Goal: Find contact information: Find contact information

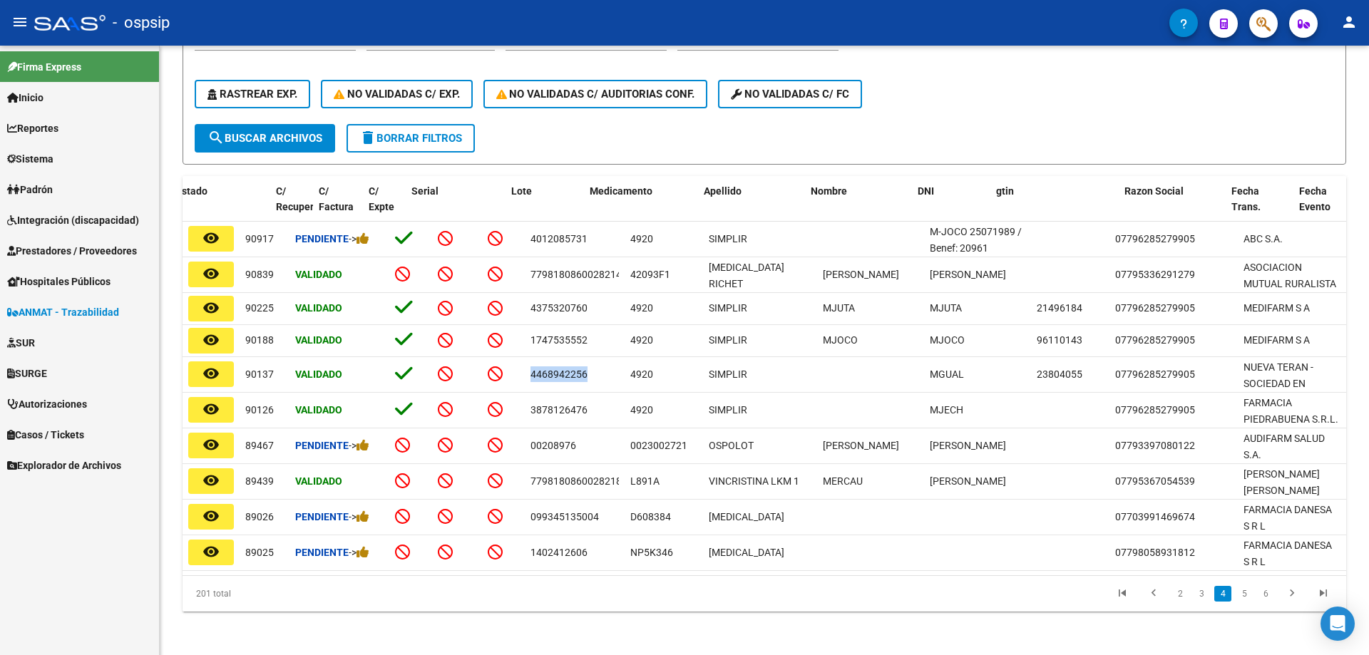
scroll to position [0, 119]
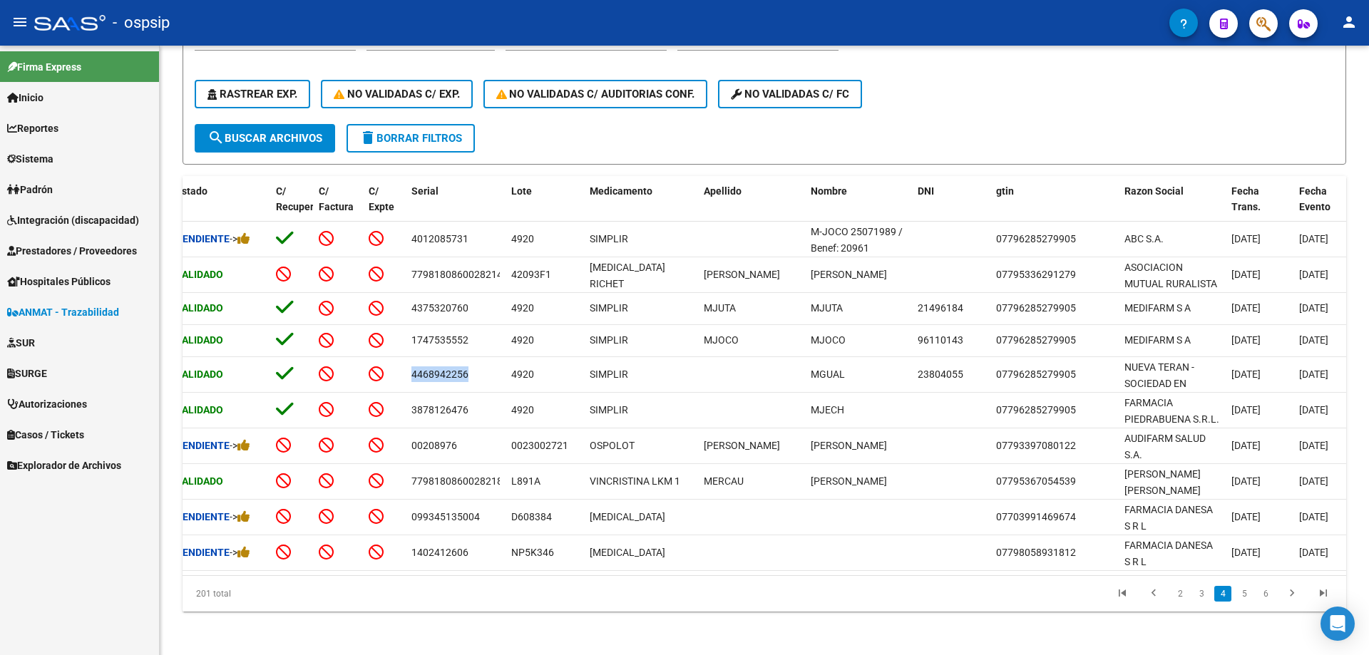
click at [66, 247] on span "Prestadores / Proveedores" at bounding box center [72, 251] width 130 height 16
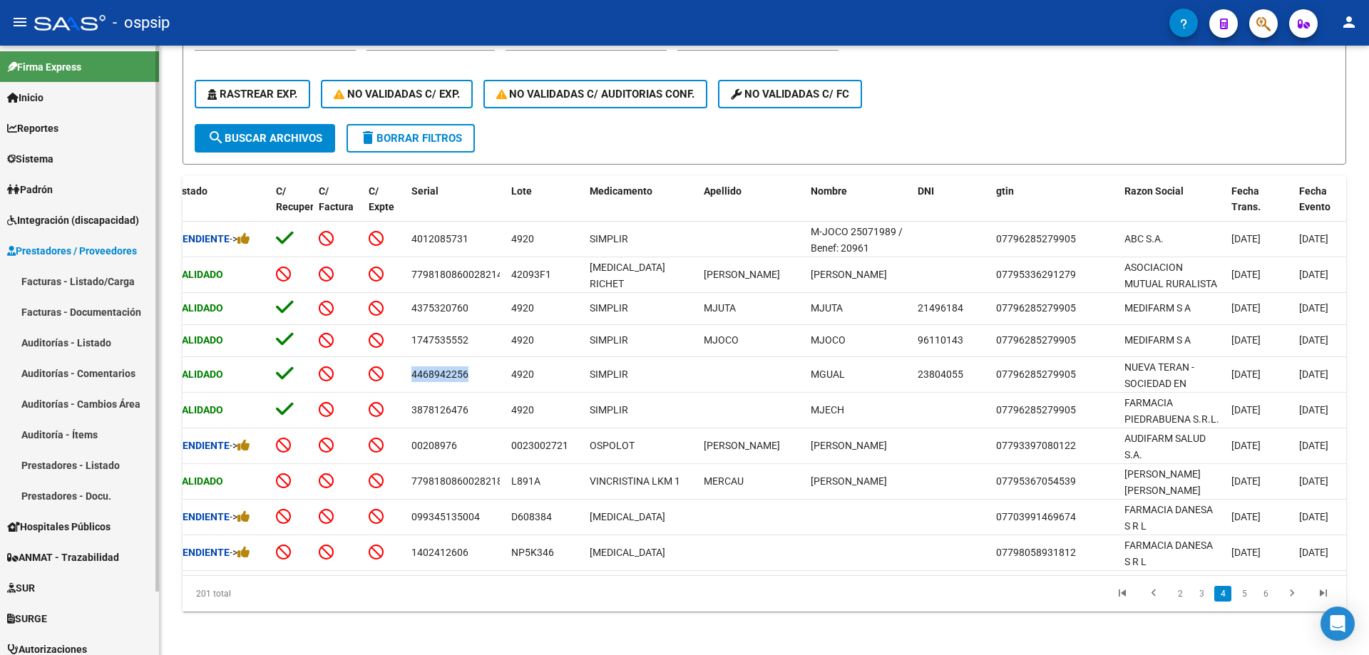
click at [78, 275] on link "Facturas - Listado/Carga" at bounding box center [79, 281] width 159 height 31
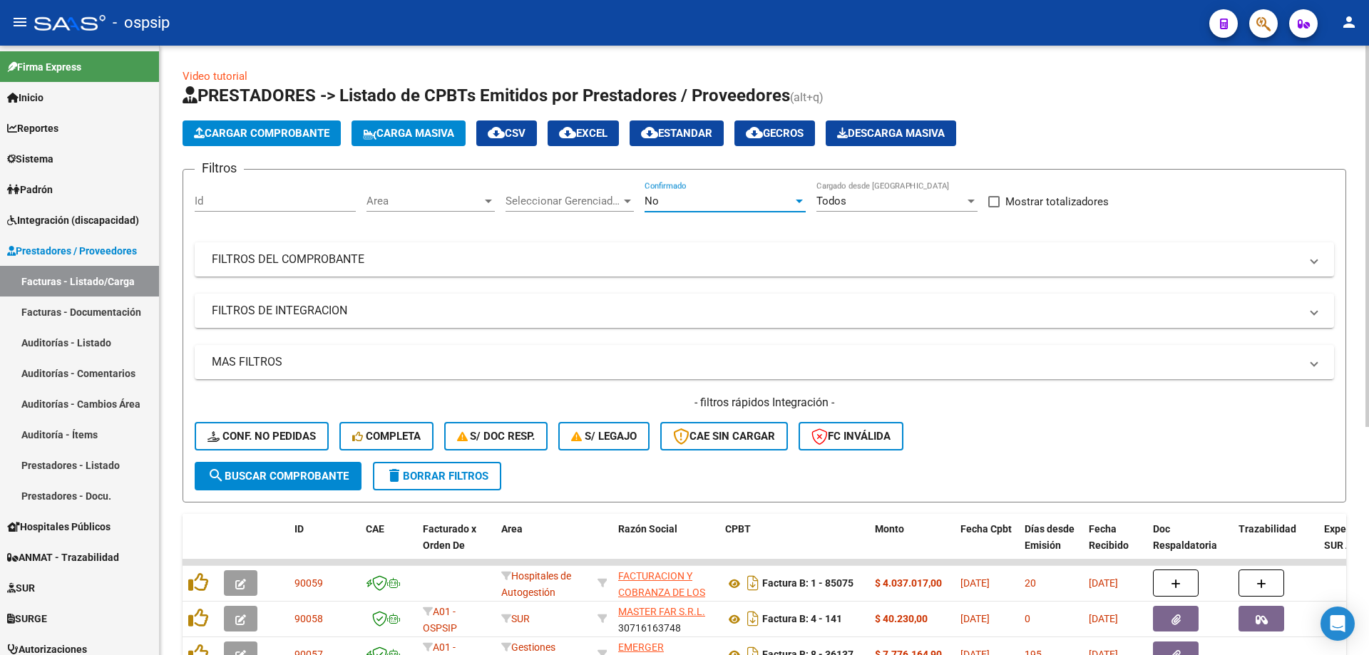
click at [647, 204] on span "No" at bounding box center [651, 201] width 14 height 13
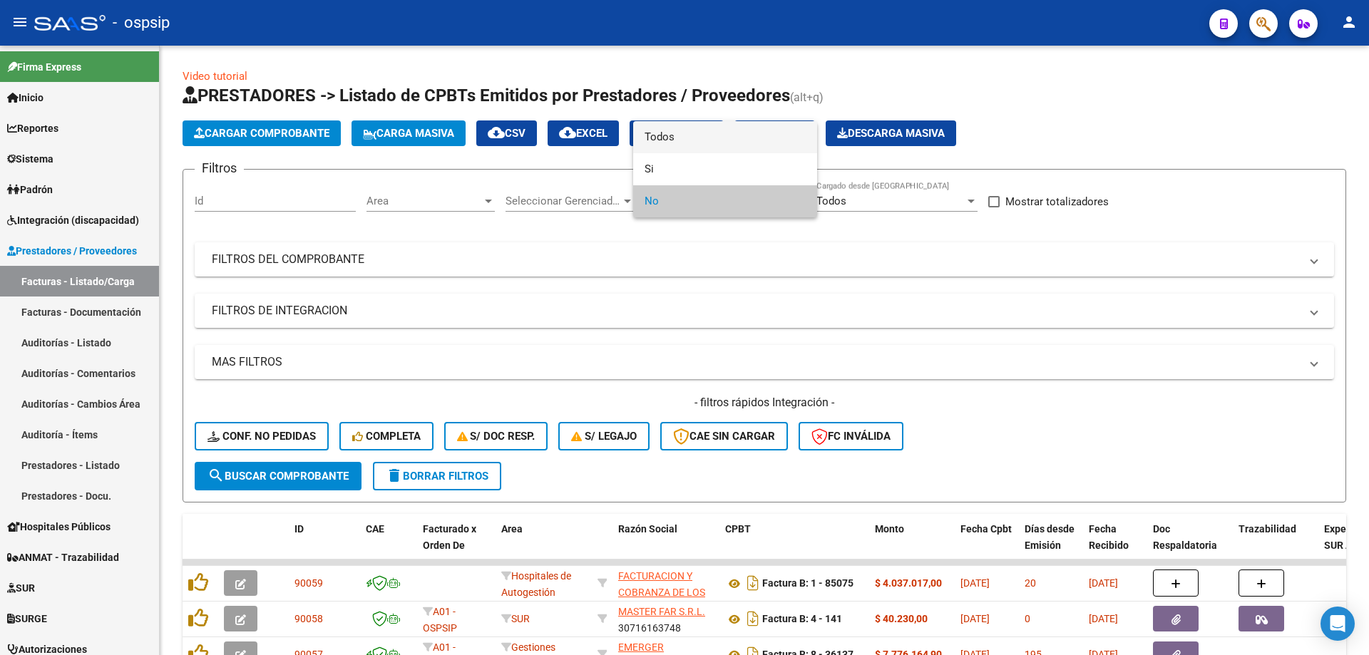
click at [652, 135] on span "Todos" at bounding box center [724, 137] width 161 height 32
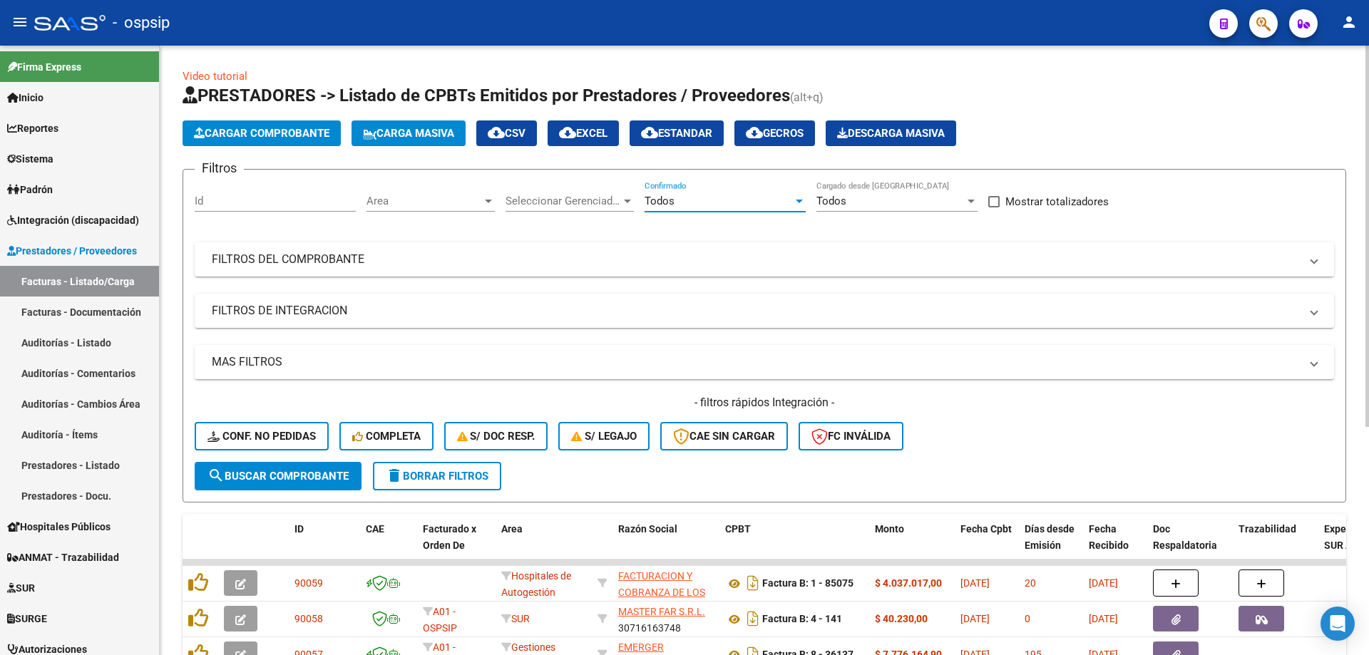
click at [277, 258] on mat-panel-title "FILTROS DEL COMPROBANTE" at bounding box center [756, 260] width 1088 height 16
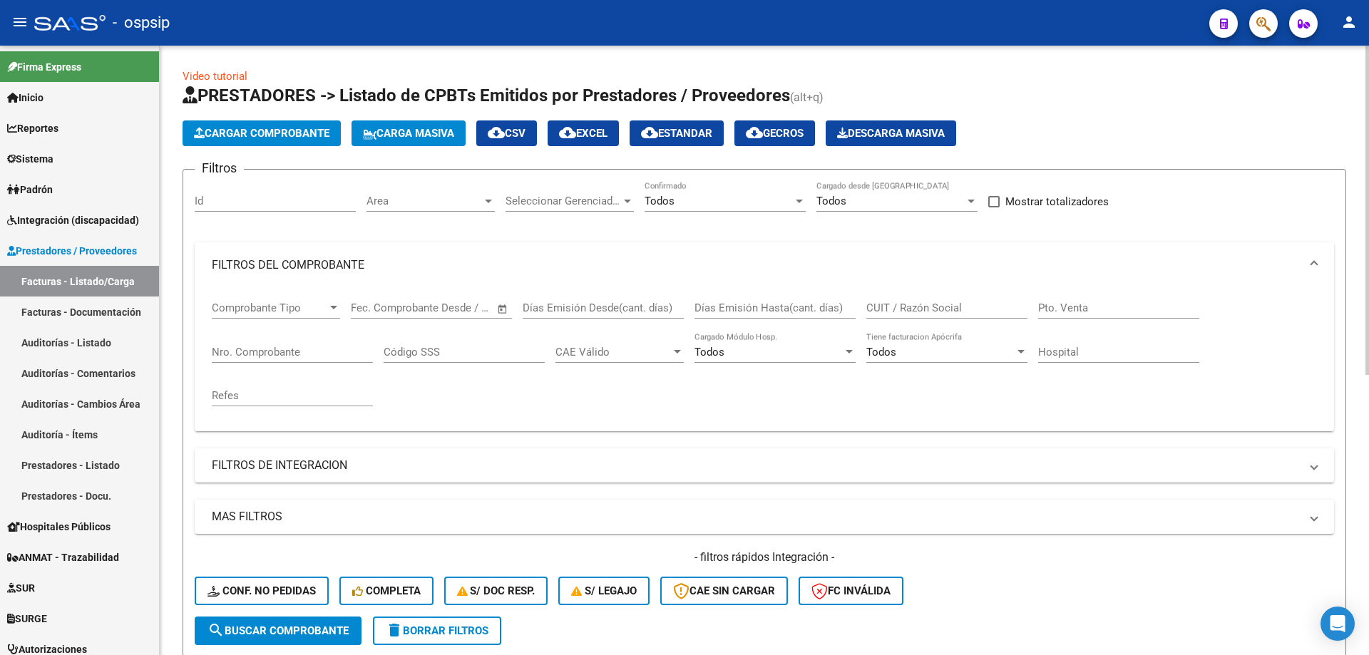
click at [279, 346] on input "Nro. Comprobante" at bounding box center [292, 352] width 161 height 13
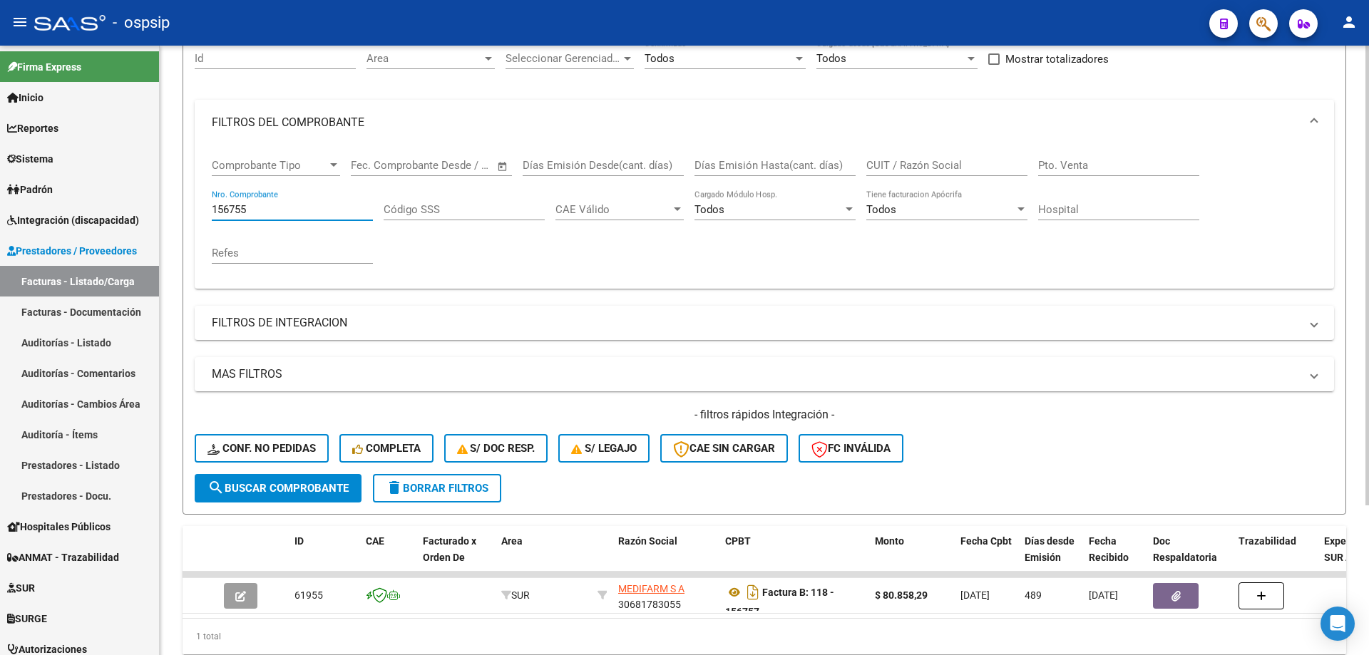
scroll to position [198, 0]
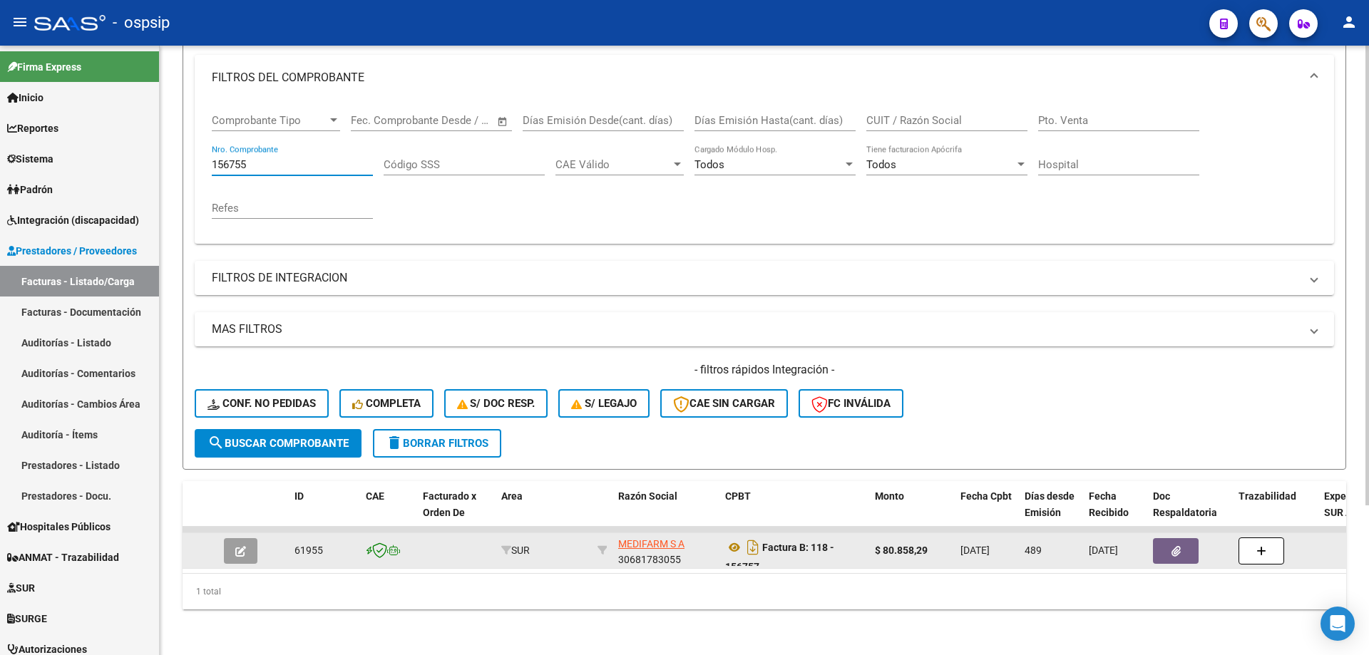
type input "156755"
click at [249, 538] on button "button" at bounding box center [241, 551] width 34 height 26
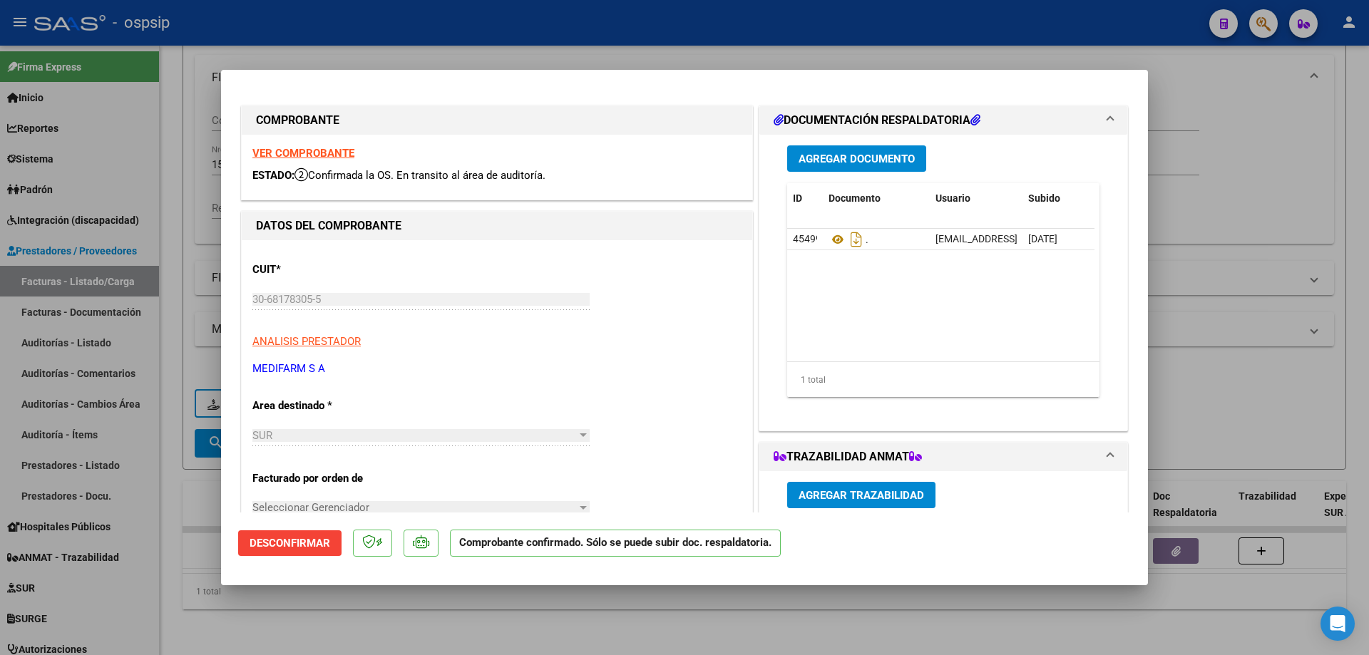
click at [292, 153] on strong "VER COMPROBANTE" at bounding box center [303, 153] width 102 height 13
click at [831, 241] on icon at bounding box center [837, 239] width 19 height 17
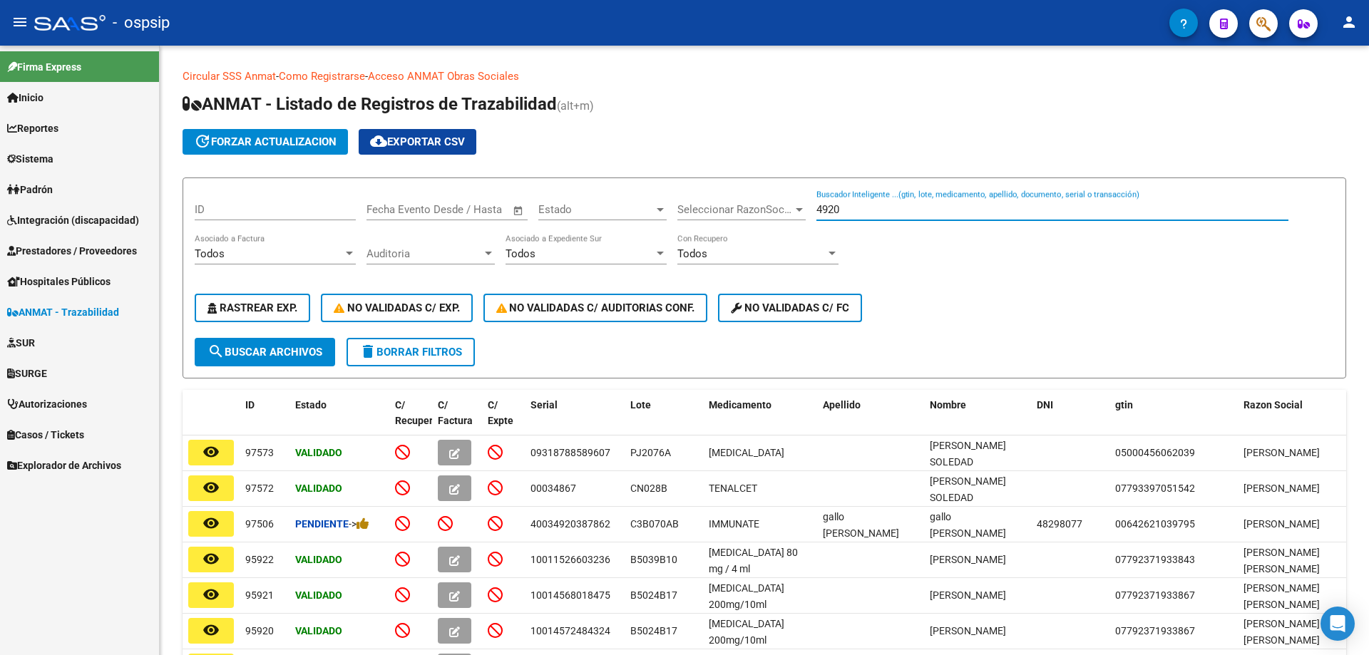
scroll to position [71, 0]
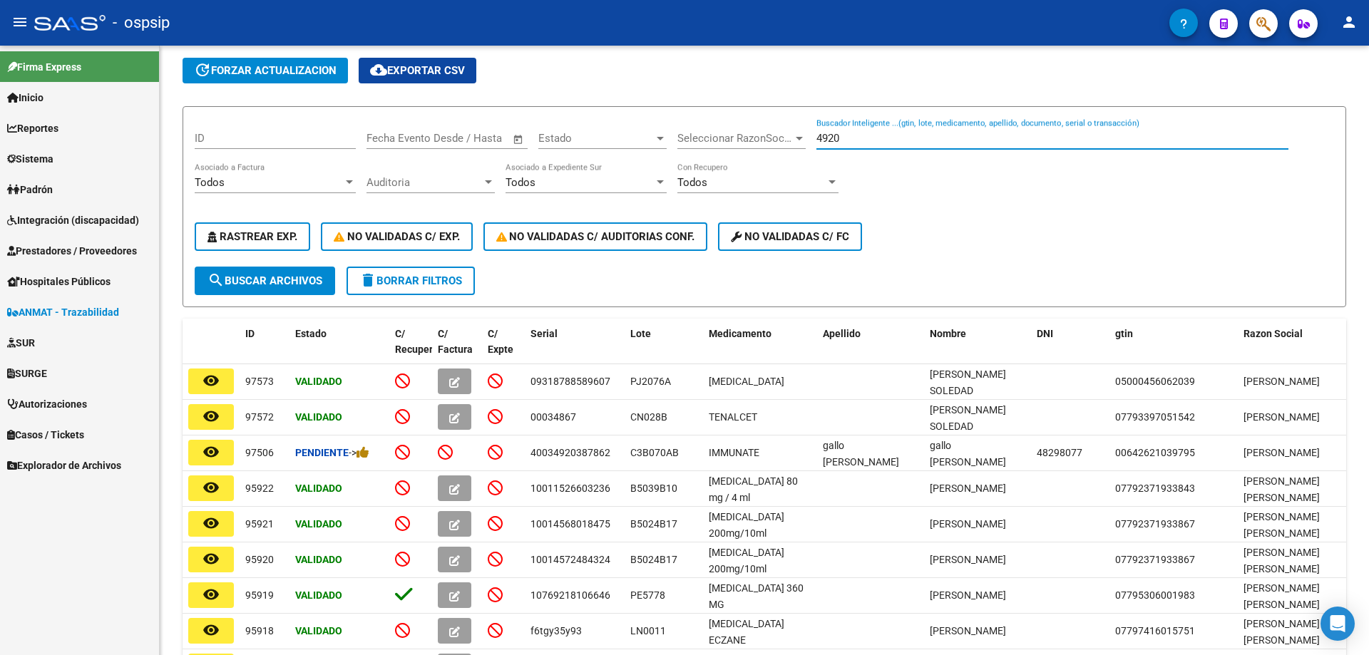
click at [59, 205] on link "Integración (discapacidad)" at bounding box center [79, 220] width 159 height 31
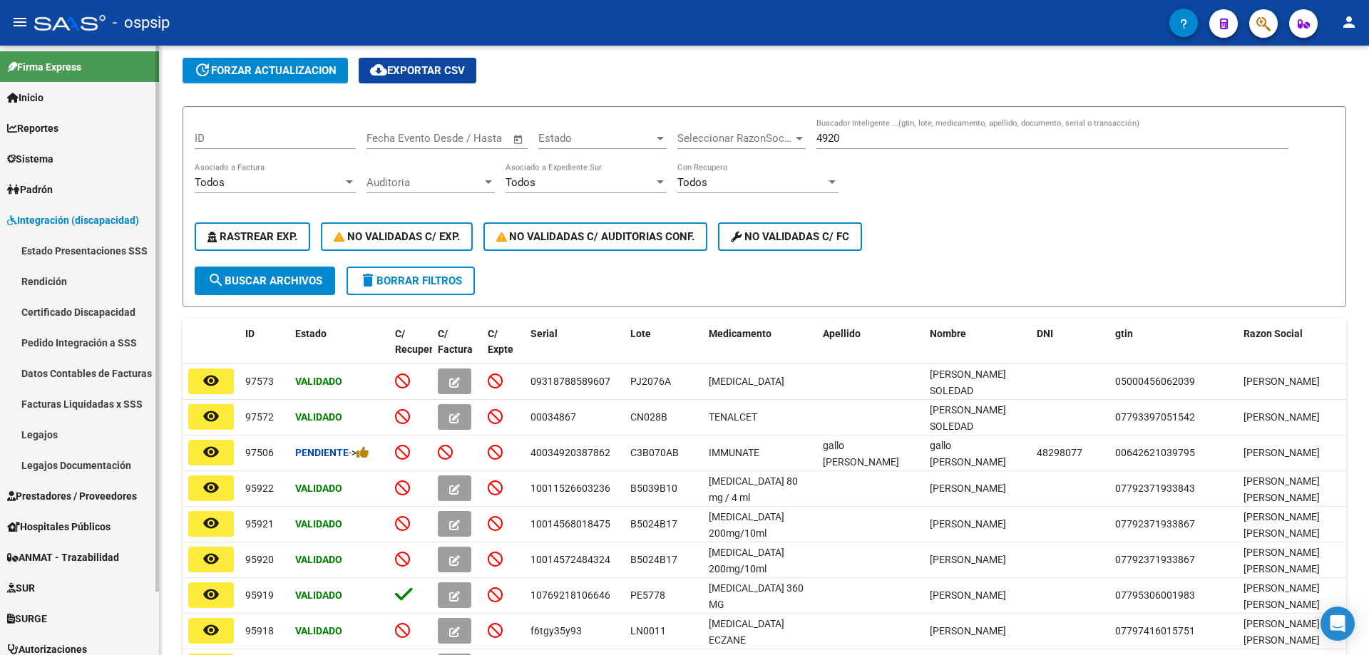
click at [48, 438] on link "Legajos" at bounding box center [79, 434] width 159 height 31
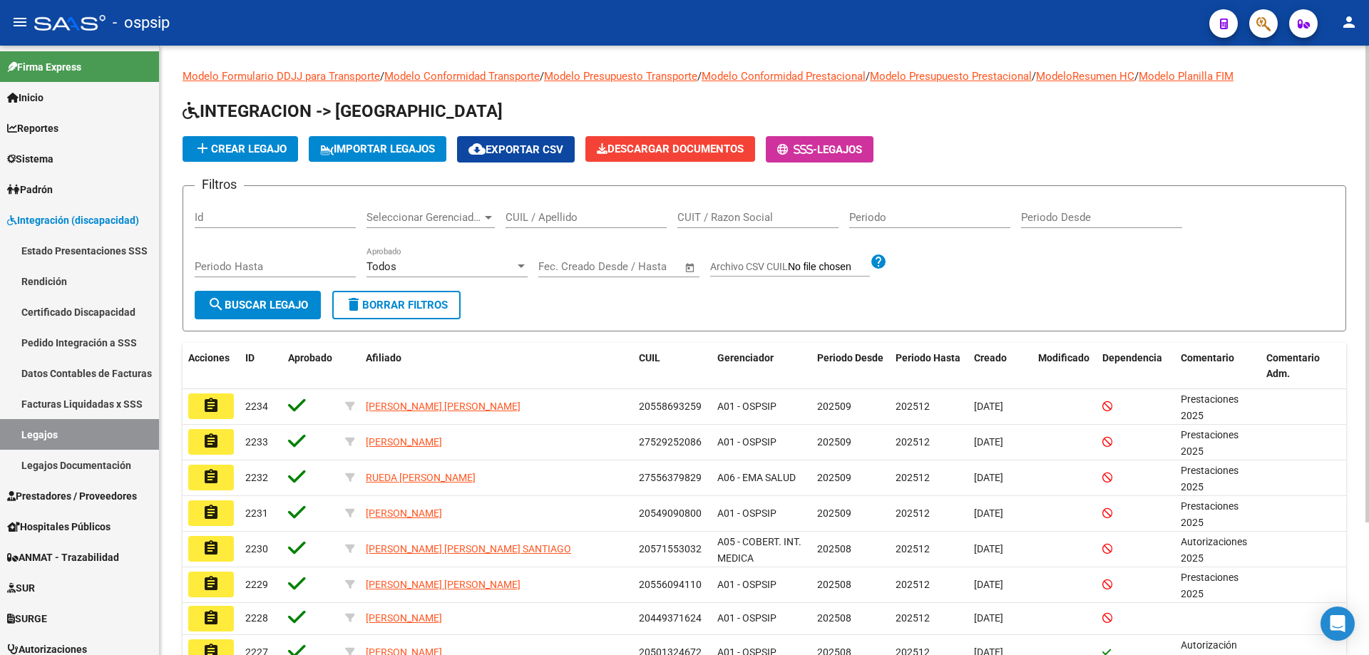
click at [608, 210] on div "CUIL / Apellido" at bounding box center [585, 212] width 161 height 31
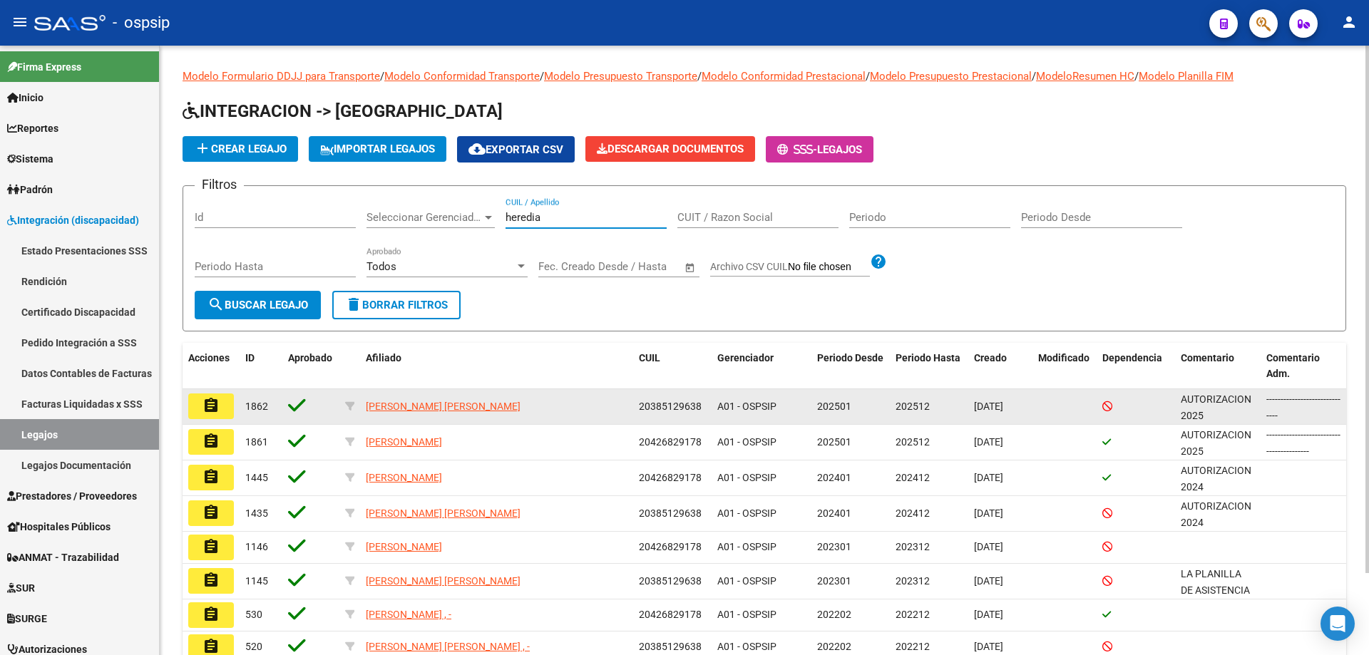
type input "heredia"
click at [220, 398] on button "assignment" at bounding box center [211, 406] width 46 height 26
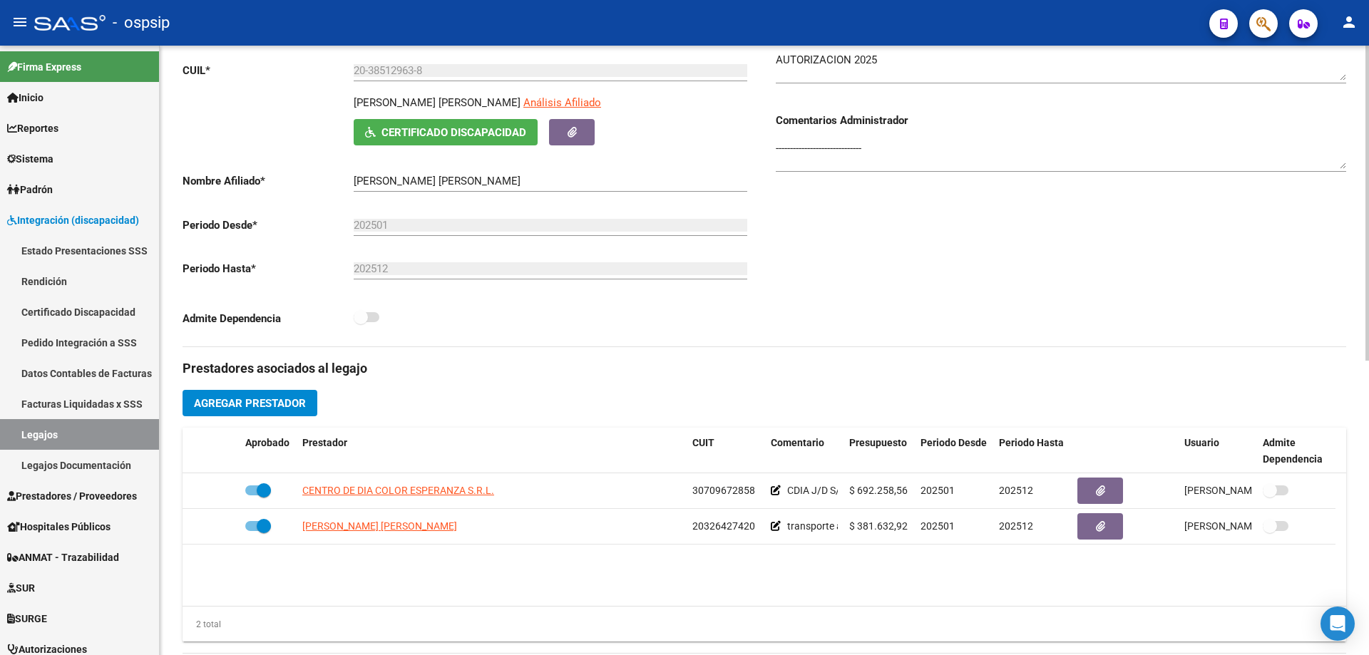
scroll to position [214, 0]
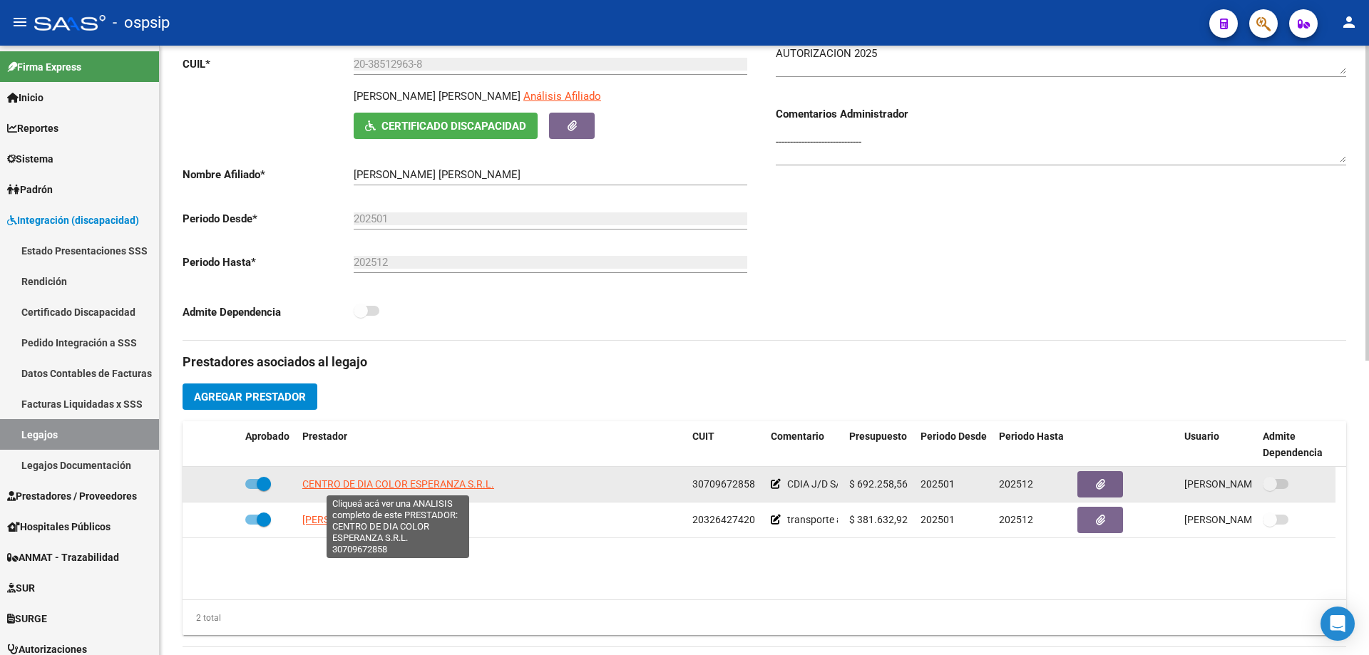
click at [436, 487] on span "CENTRO DE DIA COLOR ESPERANZA S.R.L." at bounding box center [398, 483] width 192 height 11
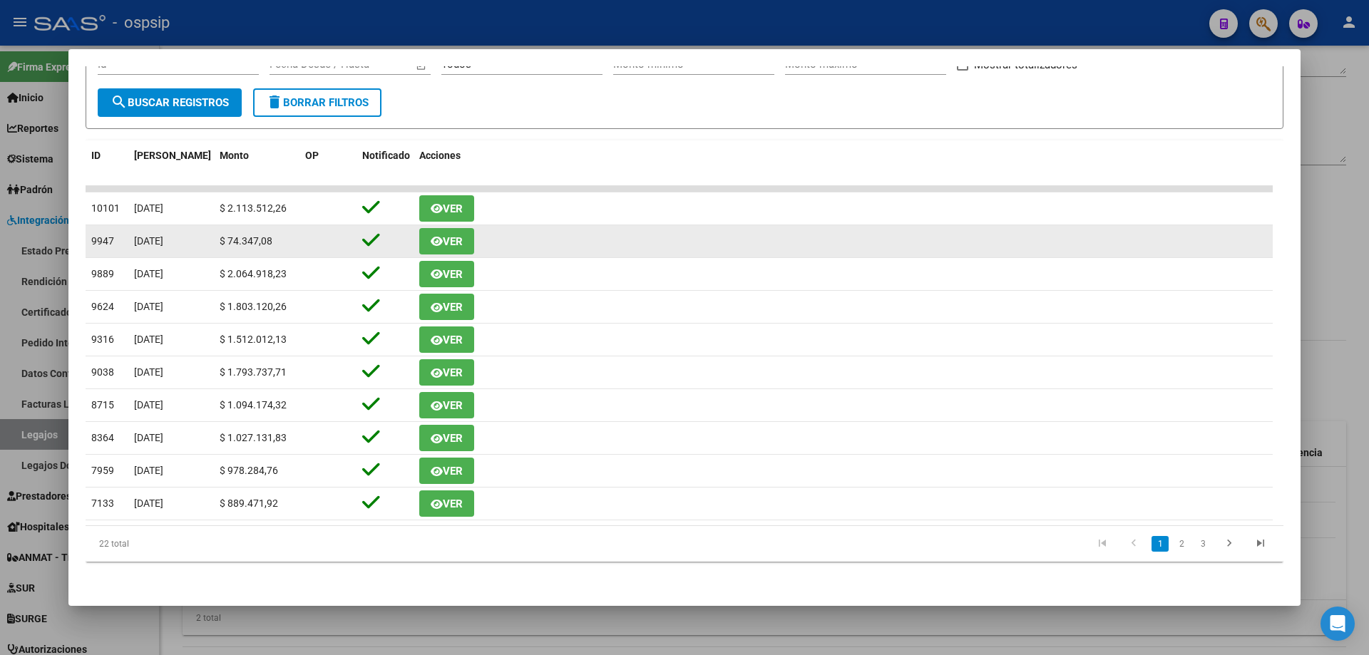
scroll to position [0, 0]
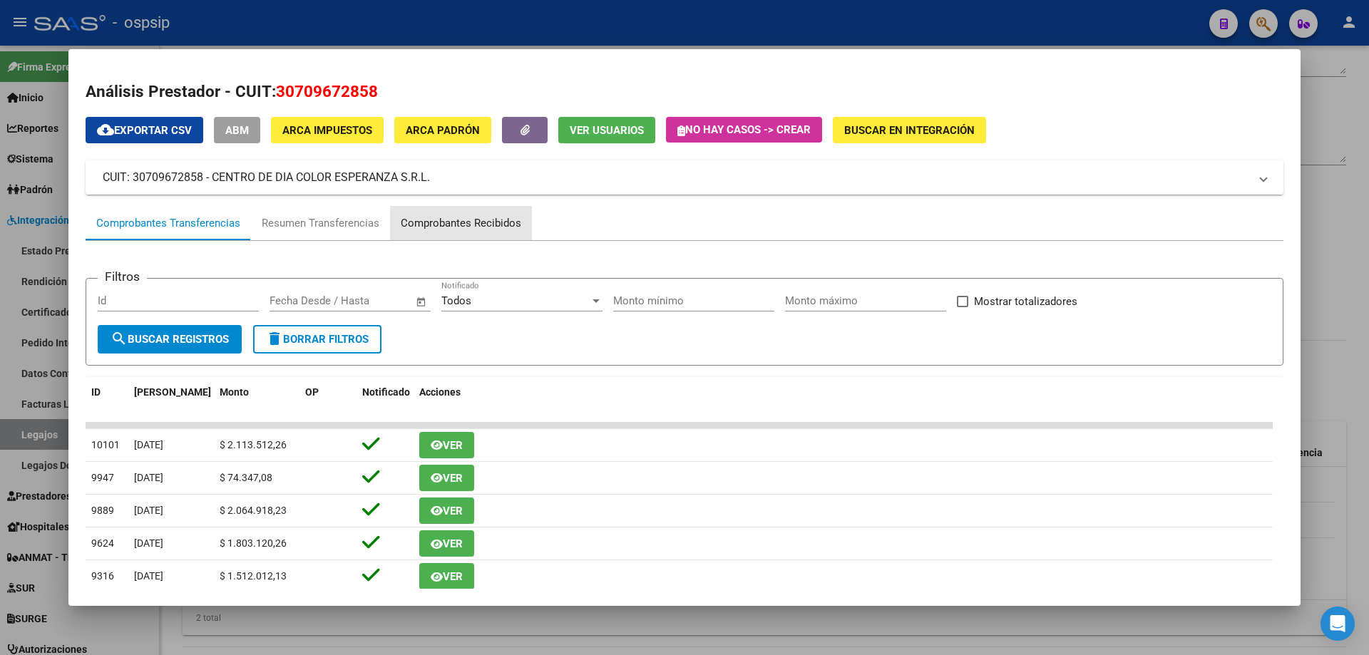
click at [438, 227] on div "Comprobantes Recibidos" at bounding box center [461, 223] width 120 height 16
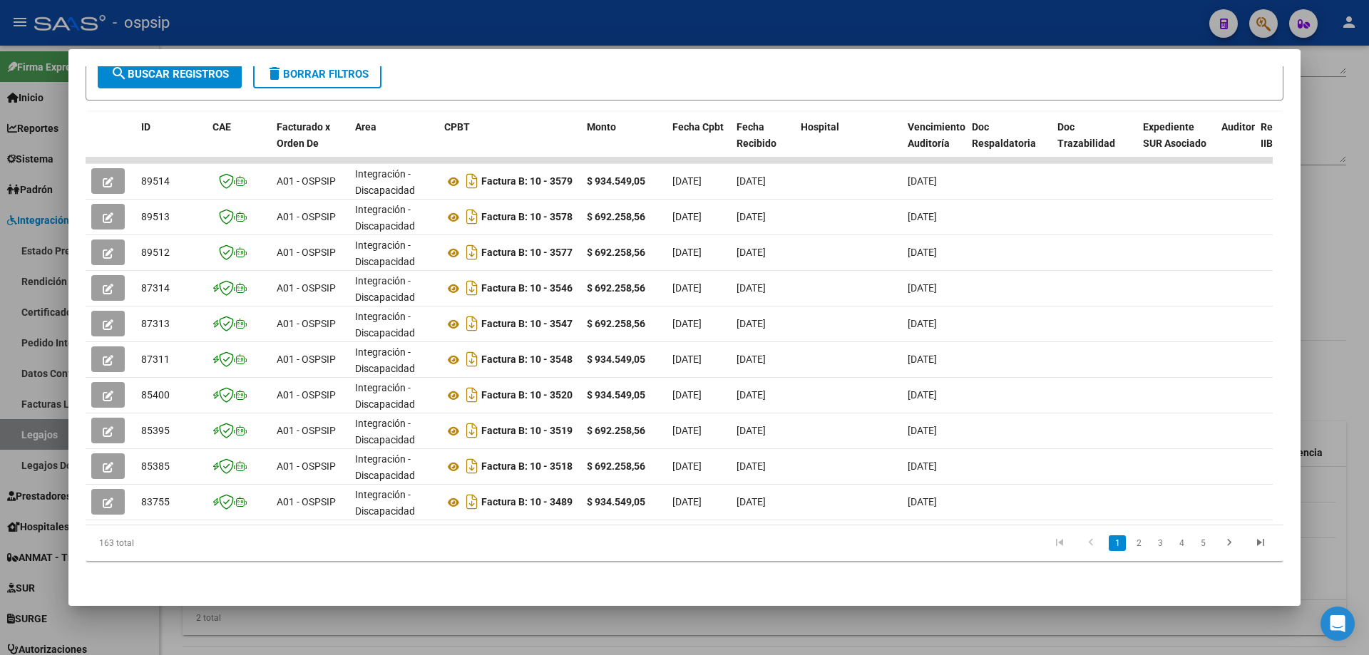
scroll to position [0, 1038]
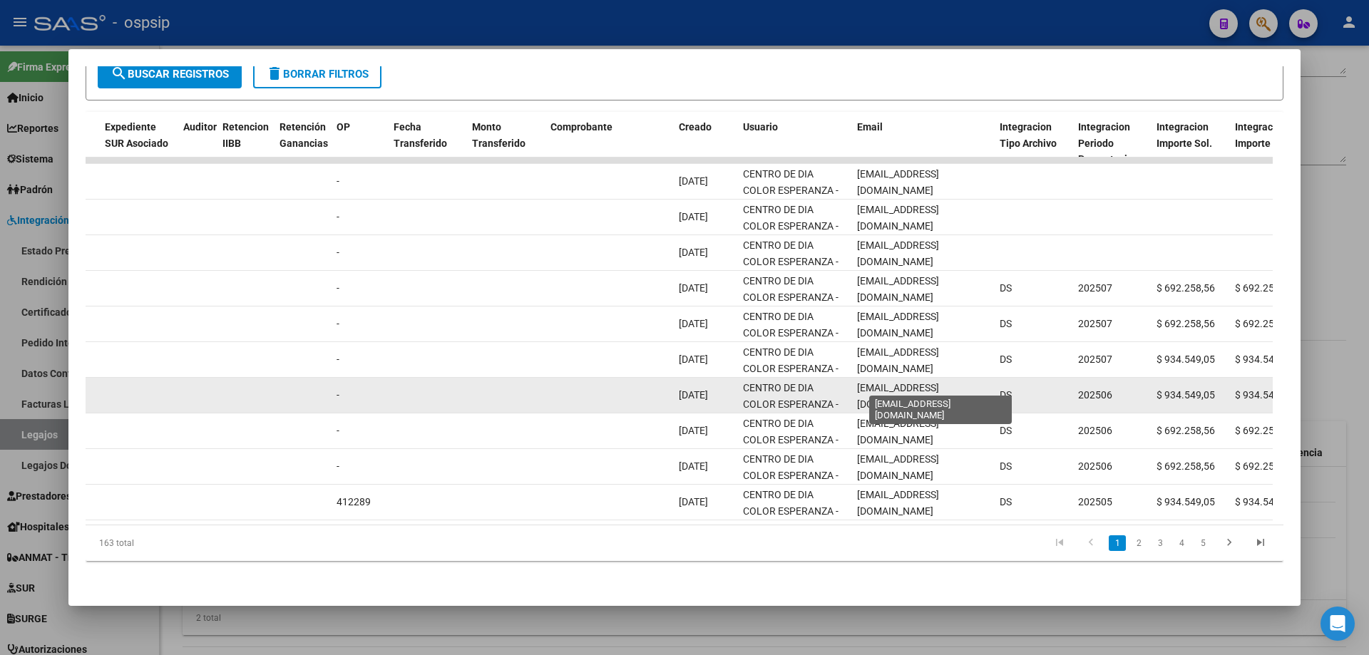
click at [901, 382] on span "centrocoloresperanza@yahoo.com.ar" at bounding box center [898, 396] width 82 height 28
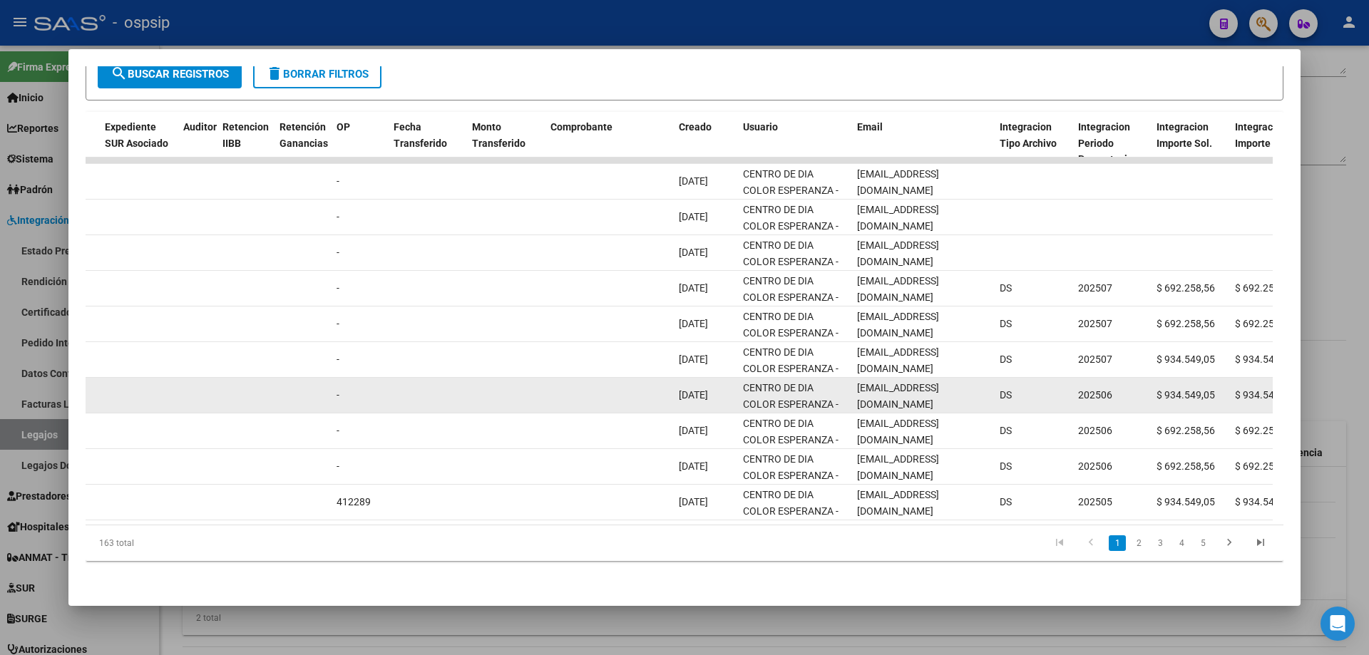
click at [901, 382] on span "centrocoloresperanza@yahoo.com.ar" at bounding box center [898, 396] width 82 height 28
copy span "centrocoloresperanza@yahoo.com.ar"
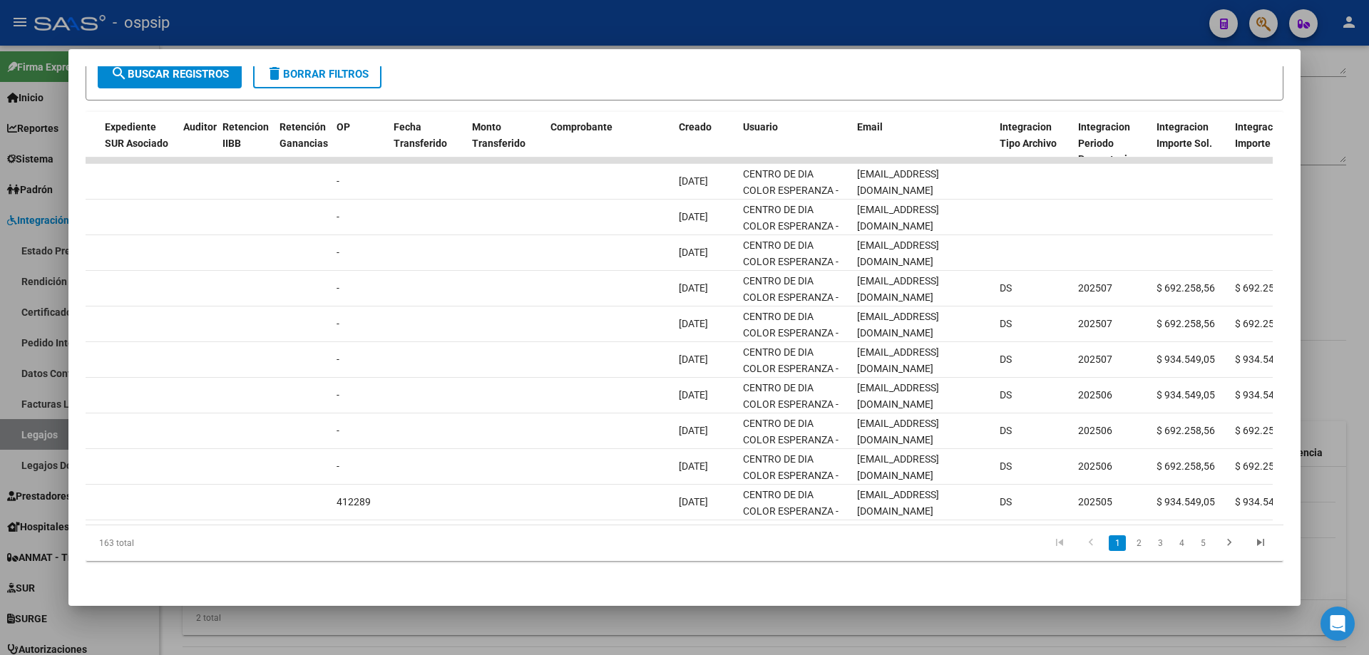
drag, startPoint x: 508, startPoint y: 10, endPoint x: 508, endPoint y: 19, distance: 9.3
click at [508, 11] on div at bounding box center [684, 327] width 1369 height 655
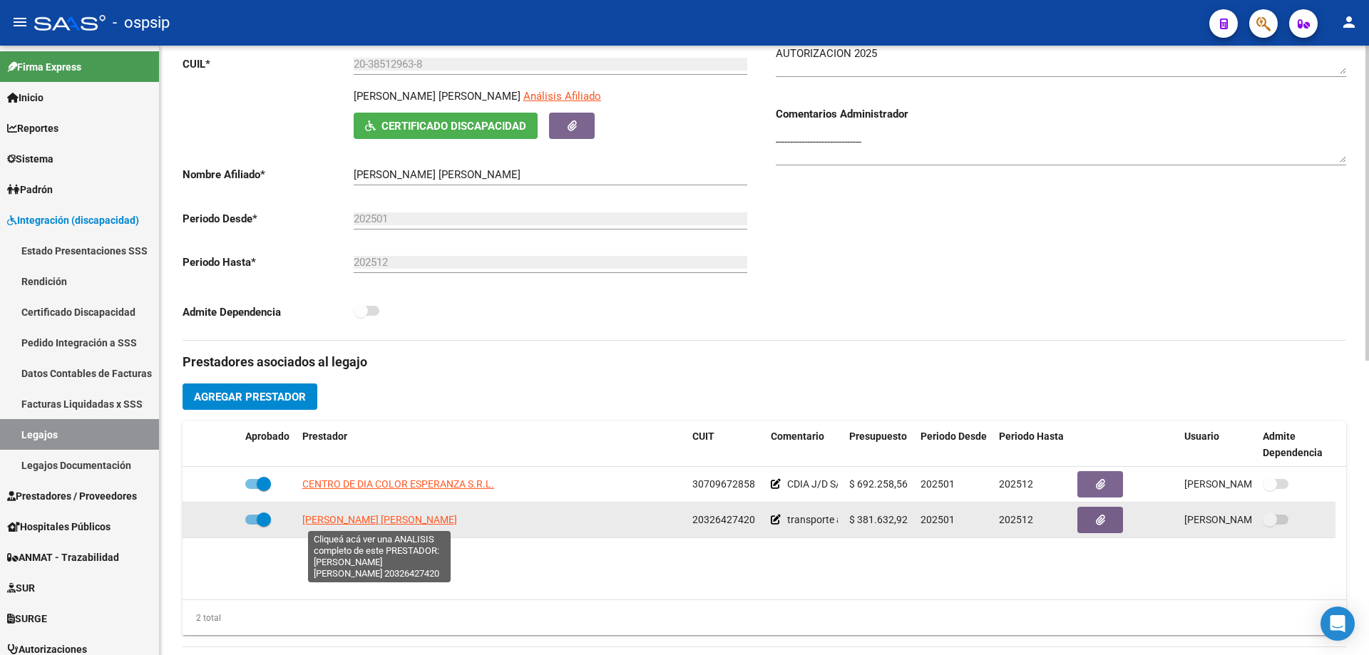
click at [436, 523] on span "PERALTA ERNESTO MAXIMILIANO" at bounding box center [379, 519] width 155 height 11
type textarea "20326427420"
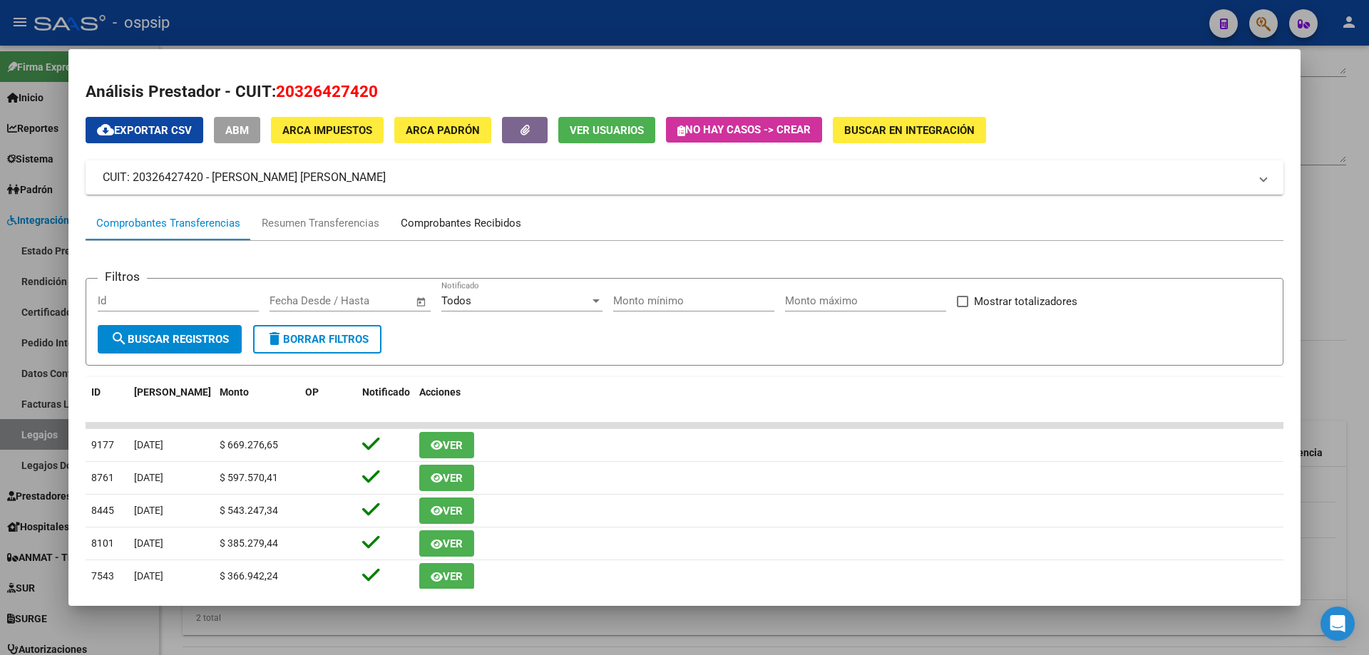
click at [491, 214] on div "Comprobantes Recibidos" at bounding box center [461, 223] width 142 height 34
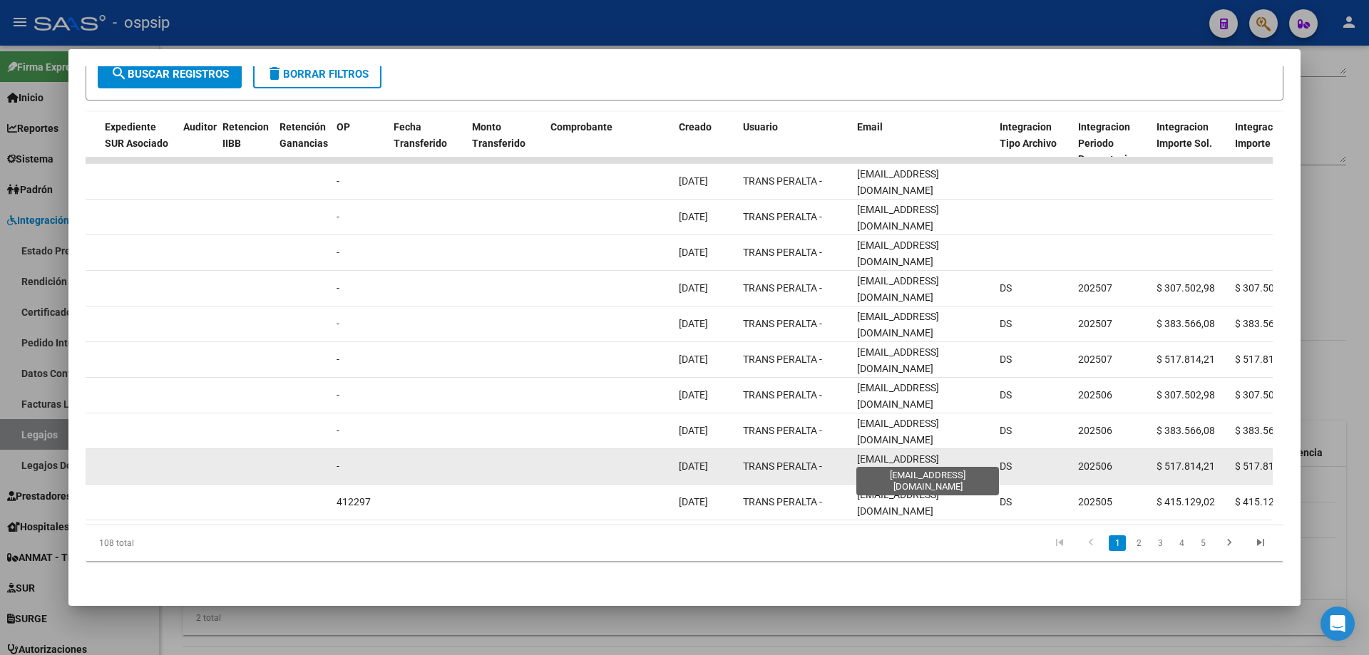
click at [908, 457] on span "transportebelen1@outlook.com" at bounding box center [898, 467] width 82 height 28
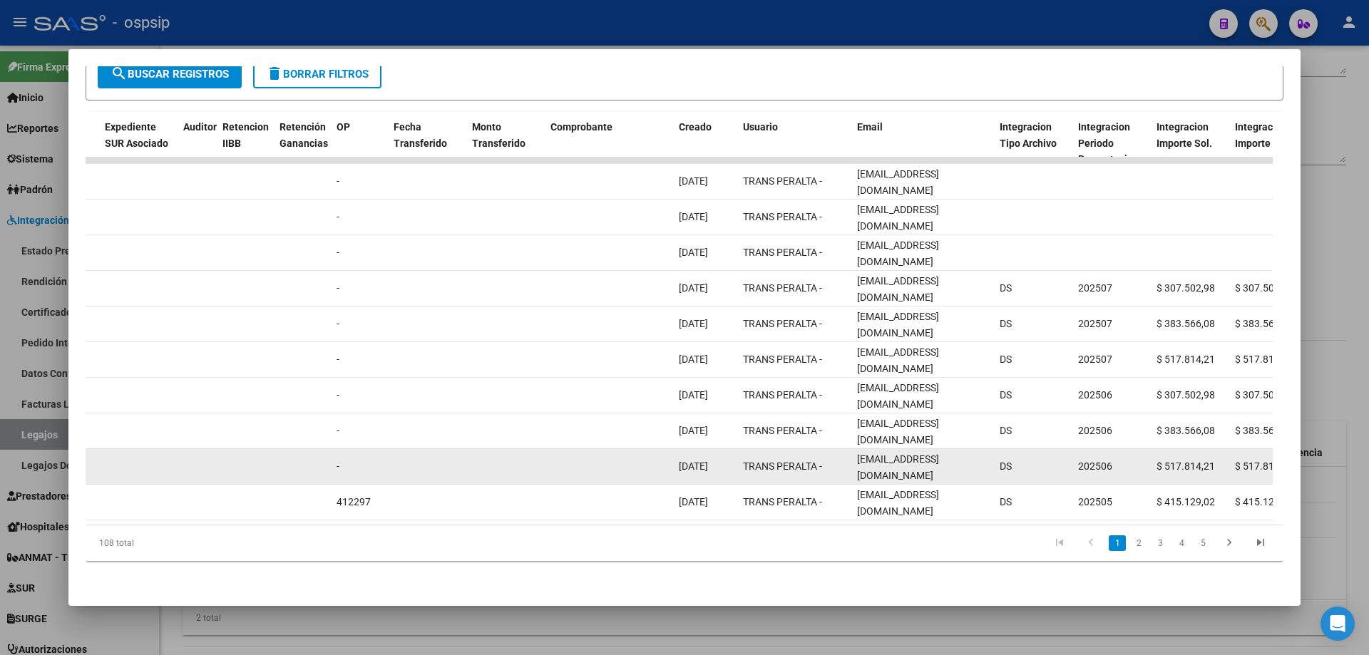
click at [908, 457] on span "transportebelen1@outlook.com" at bounding box center [898, 467] width 82 height 28
copy span "transportebelen1@outlook.com"
